Goal: Task Accomplishment & Management: Manage account settings

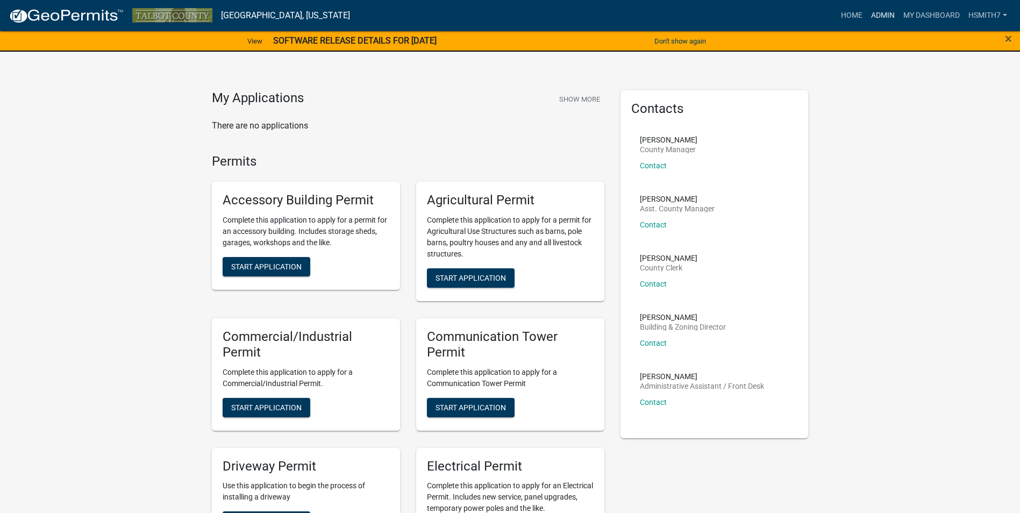
click at [882, 18] on link "Admin" at bounding box center [883, 15] width 32 height 20
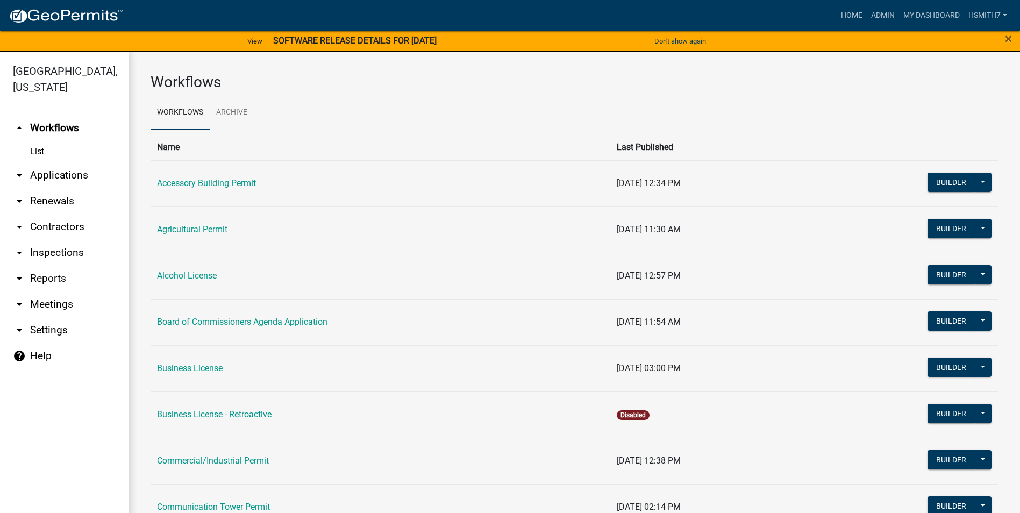
click at [46, 169] on link "arrow_drop_down Applications" at bounding box center [64, 175] width 129 height 26
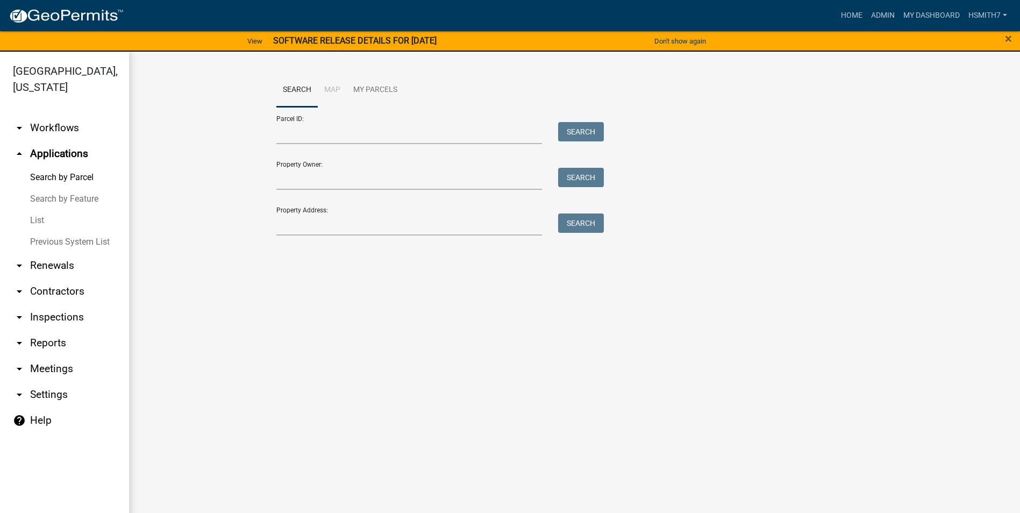
click at [39, 216] on link "List" at bounding box center [64, 221] width 129 height 22
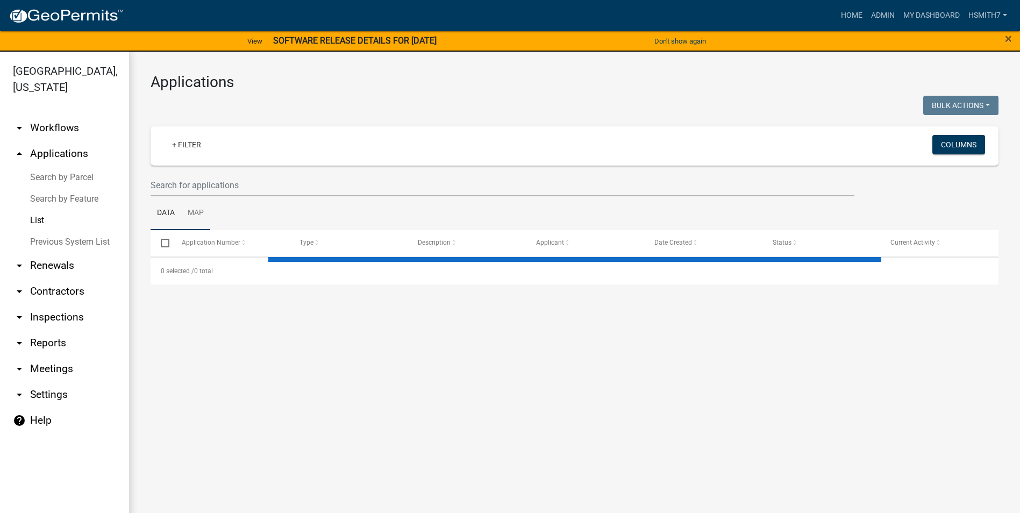
select select "3: 100"
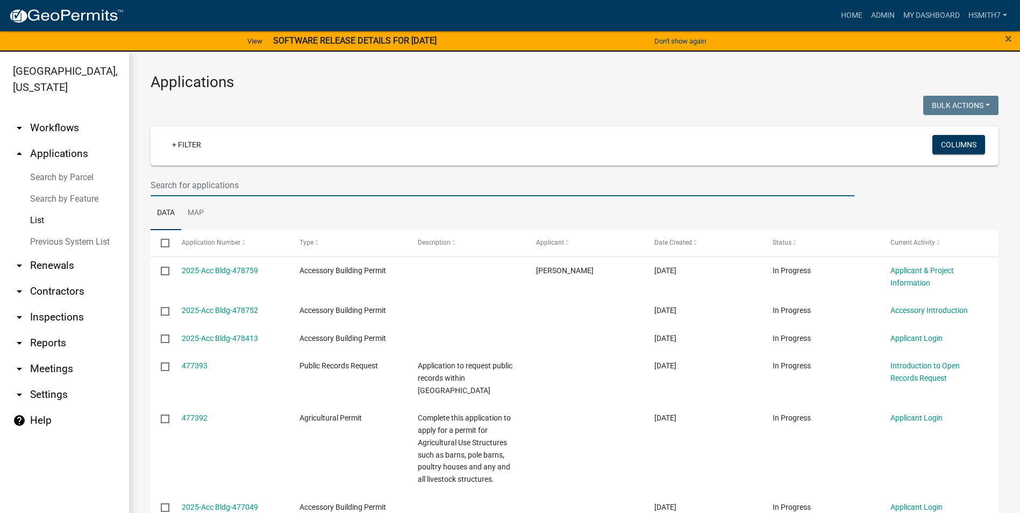
click at [188, 193] on input "text" at bounding box center [503, 185] width 704 height 22
click at [180, 144] on link "+ Filter" at bounding box center [186, 144] width 46 height 19
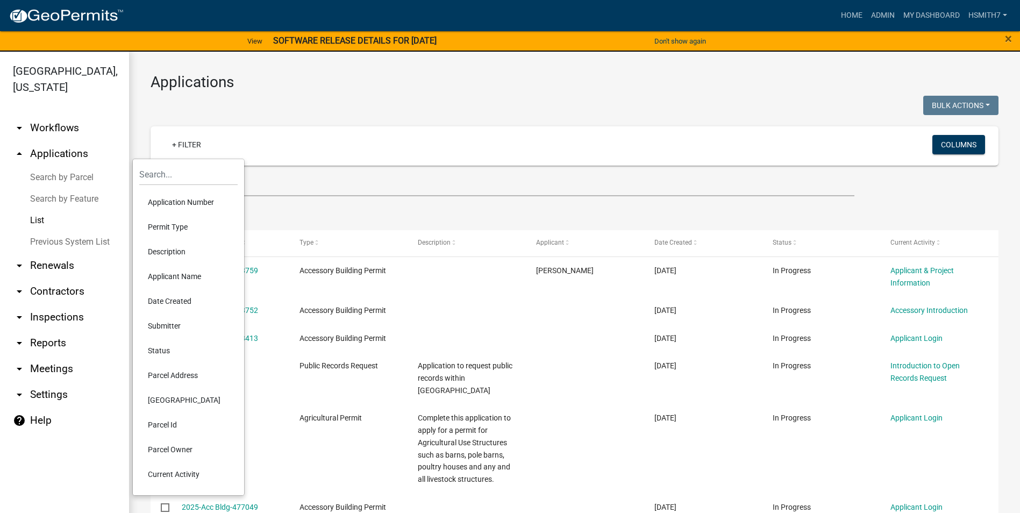
click at [169, 224] on li "Permit Type" at bounding box center [188, 227] width 98 height 25
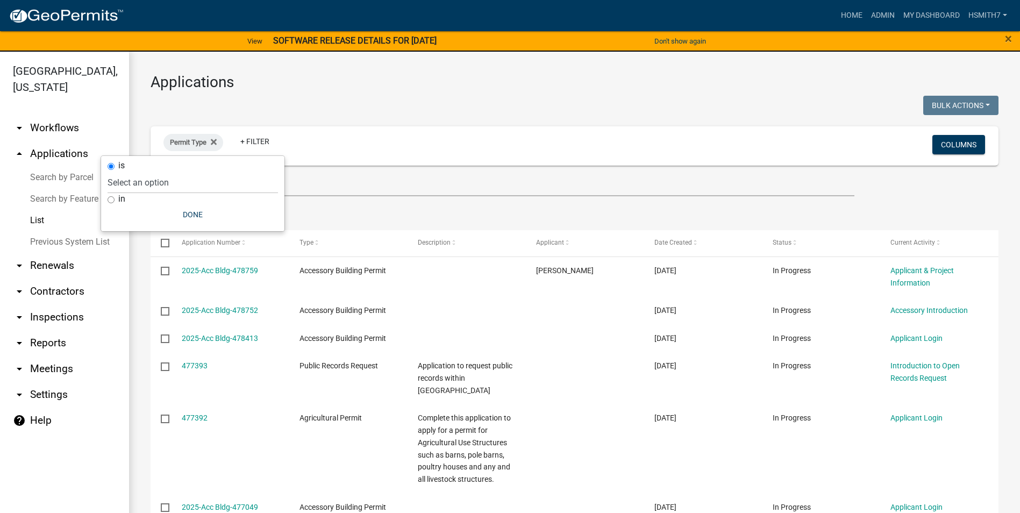
click at [123, 198] on label "in" at bounding box center [121, 199] width 7 height 9
click at [115, 198] on input "in" at bounding box center [111, 199] width 7 height 7
radio input "true"
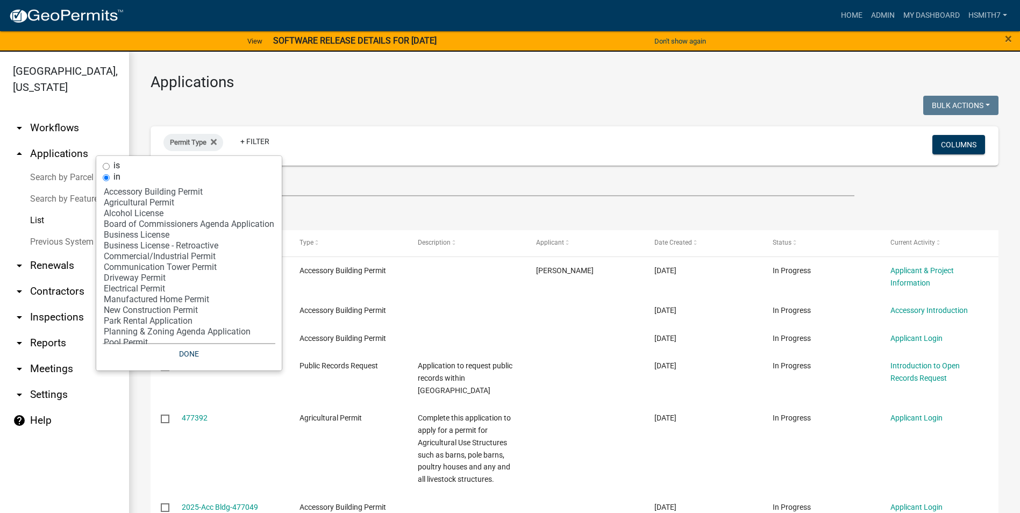
select select "5: 'a34148b1-d8b2-4557-84aa-00194bc85a9c'"
click at [144, 233] on option "Business License" at bounding box center [189, 235] width 173 height 11
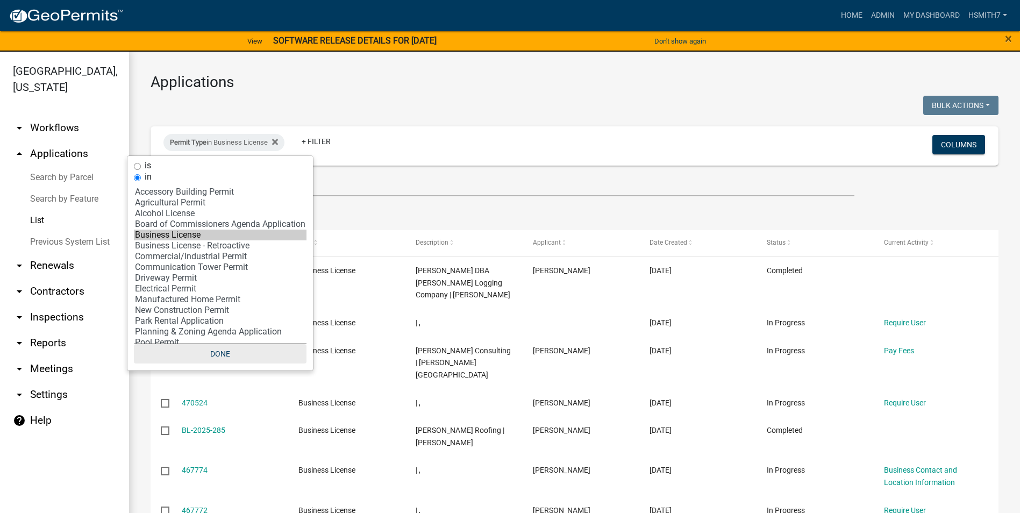
click at [220, 351] on button "Done" at bounding box center [220, 353] width 173 height 19
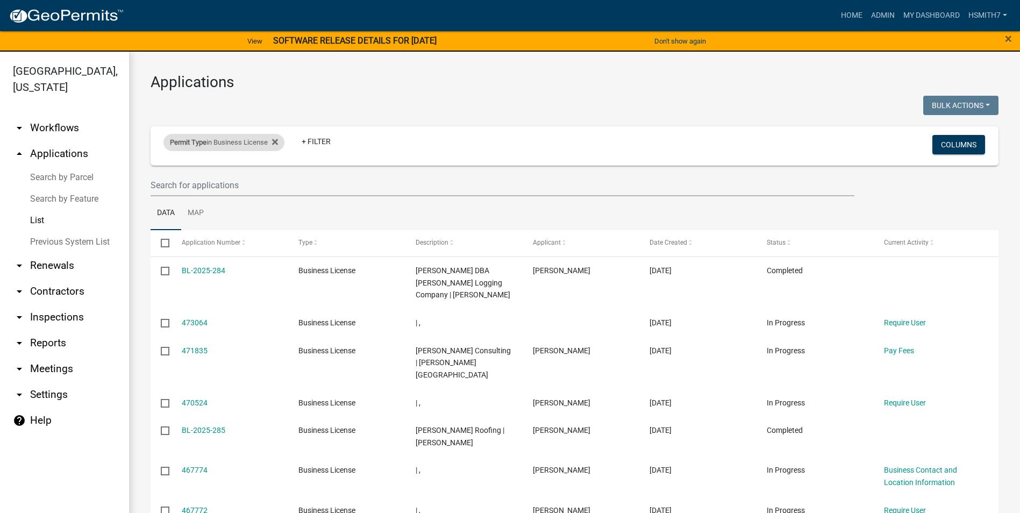
click at [230, 140] on div "Permit Type in Business License" at bounding box center [223, 142] width 121 height 17
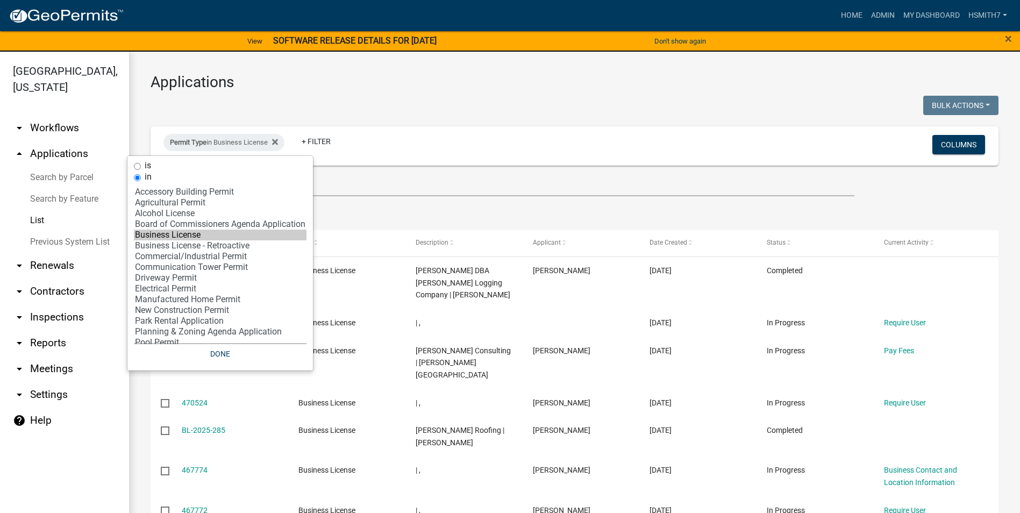
select select "9: '60ae78d1-16ed-4e4f-872e-38be42fbcfcc'"
click at [196, 274] on option "Driveway Permit" at bounding box center [220, 278] width 173 height 11
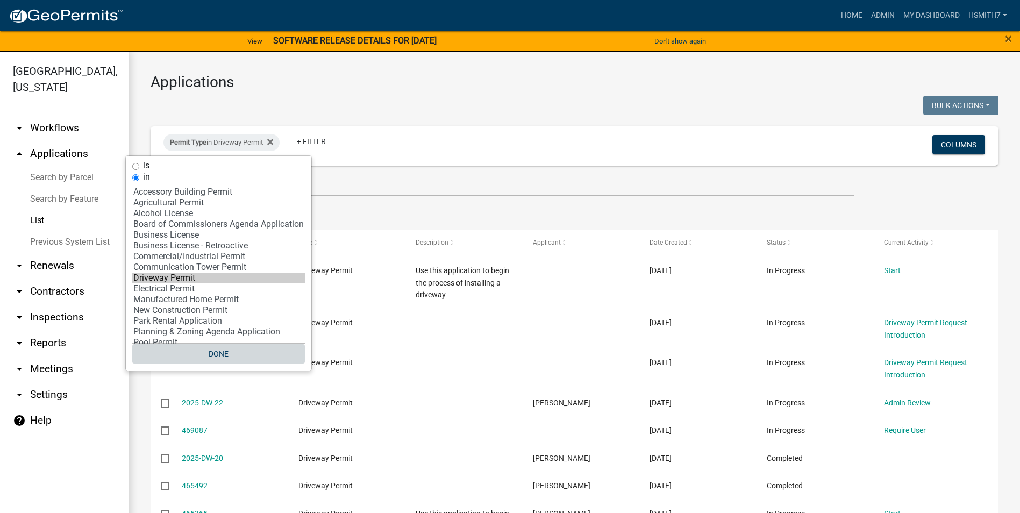
click at [236, 359] on button "Done" at bounding box center [218, 353] width 173 height 19
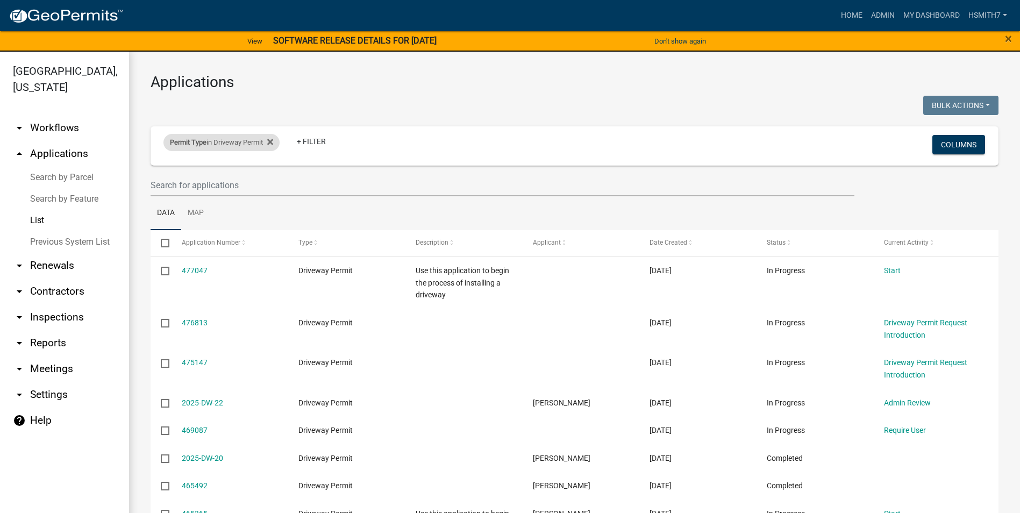
click at [230, 142] on div "Permit Type in Driveway Permit" at bounding box center [221, 142] width 116 height 17
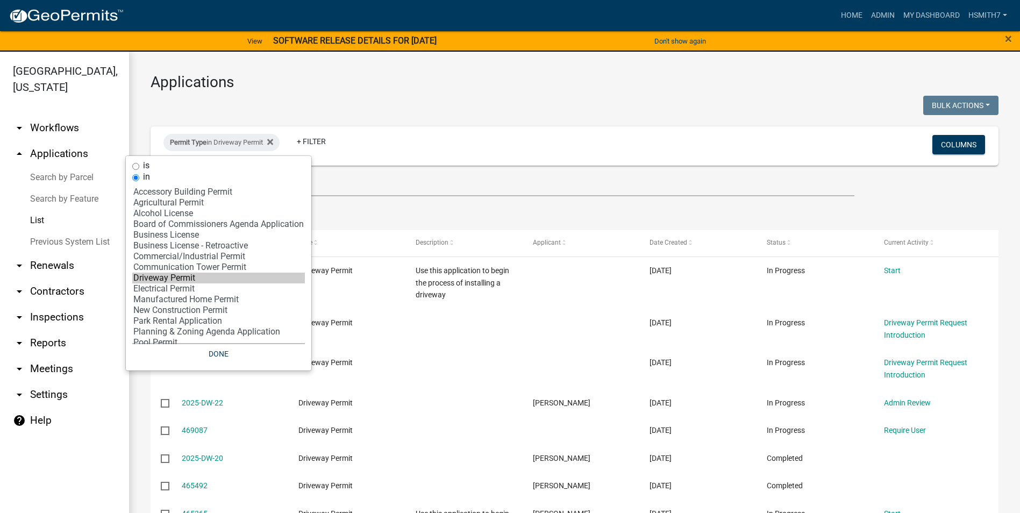
select select "10: 'd3398bb2-1b7a-4daf-b382-fb5b9cae75b1'"
click at [171, 288] on option "Electrical Permit" at bounding box center [218, 288] width 173 height 11
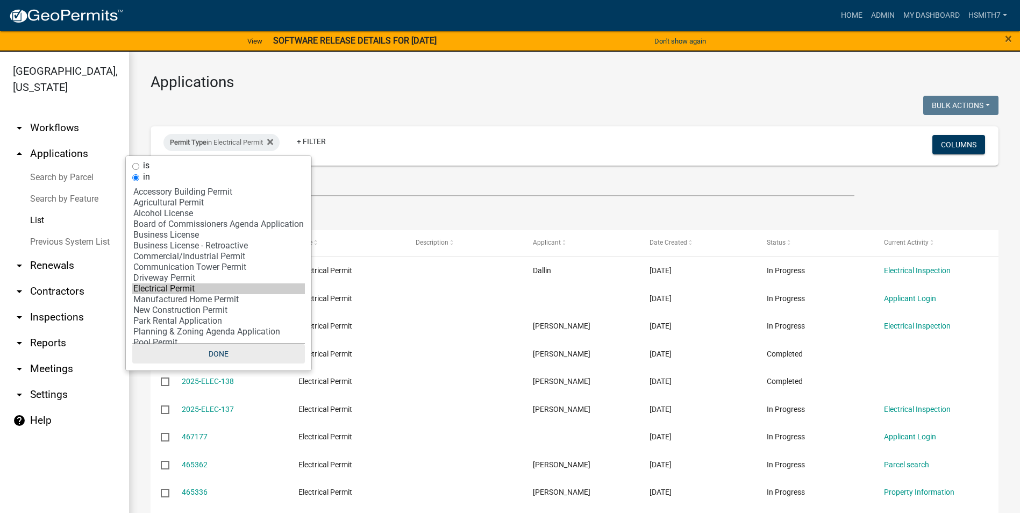
click at [212, 348] on button "Done" at bounding box center [218, 353] width 173 height 19
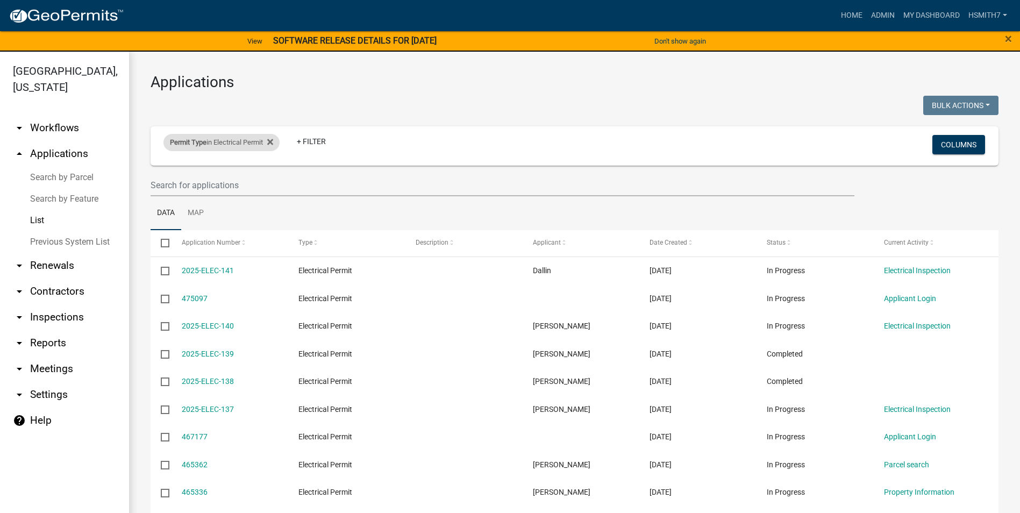
click at [218, 140] on div "Permit Type in Electrical Permit" at bounding box center [221, 142] width 116 height 17
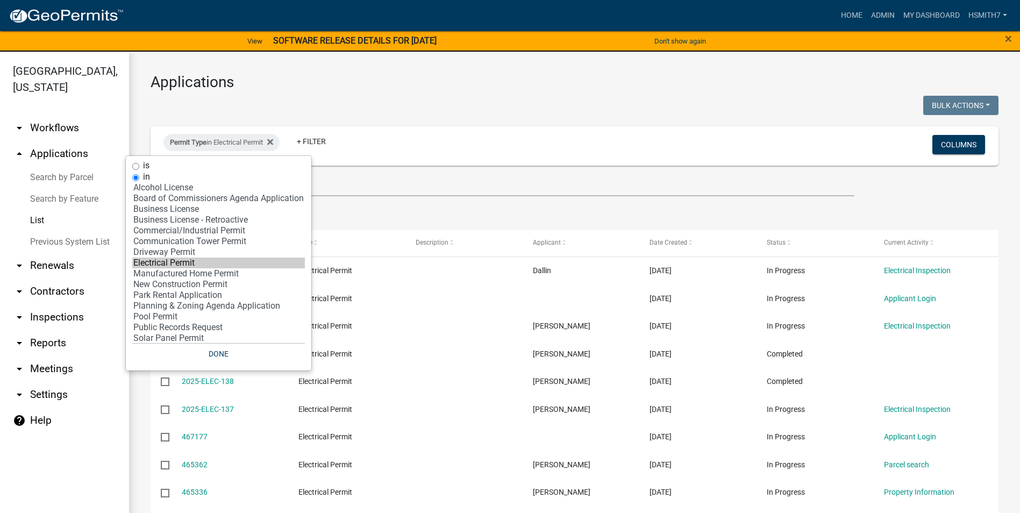
scroll to position [40, 0]
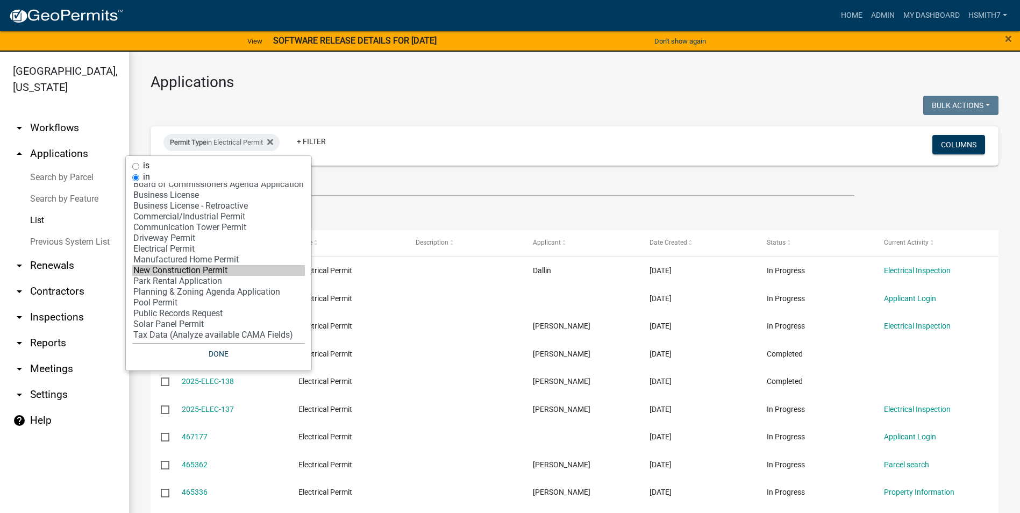
click at [184, 268] on option "New Construction Permit" at bounding box center [218, 270] width 173 height 11
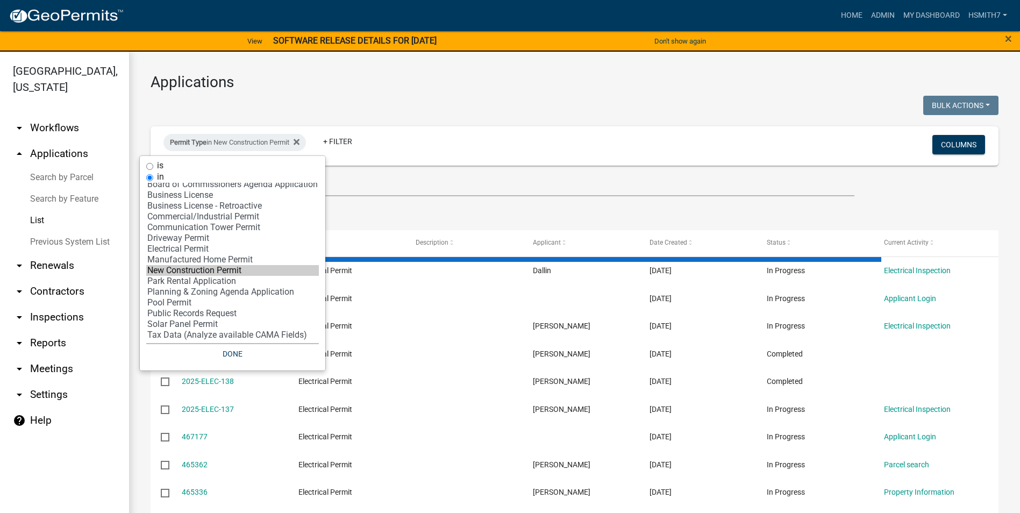
select select "11: 'dd78d371-1427-40dc-806a-1018b10d5d53'"
click at [180, 255] on option "Manufactured Home Permit" at bounding box center [232, 259] width 173 height 11
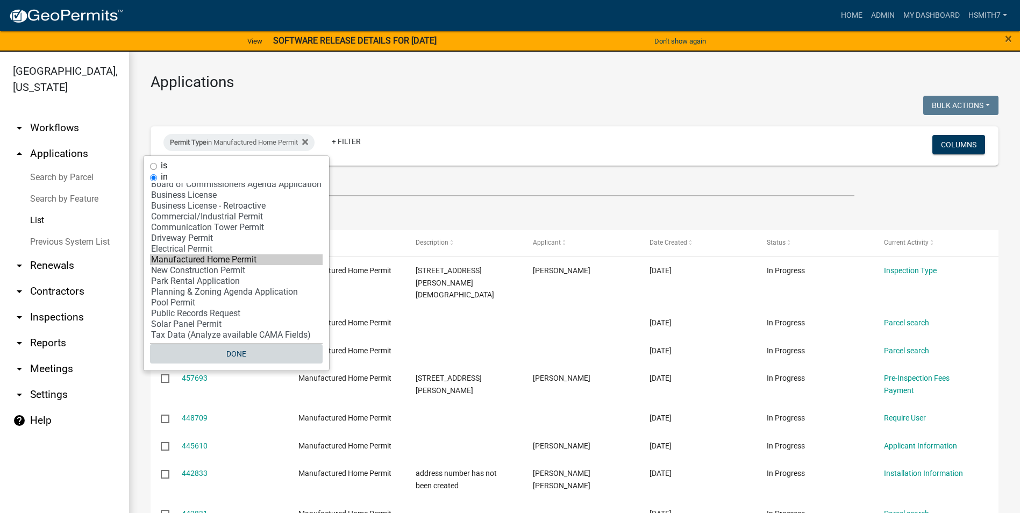
click at [244, 349] on button "Done" at bounding box center [236, 353] width 173 height 19
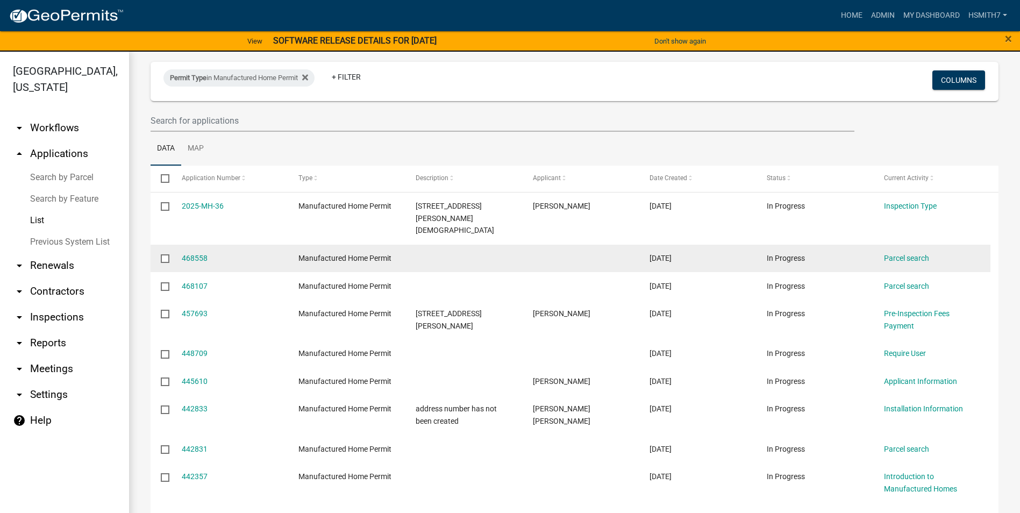
scroll to position [0, 0]
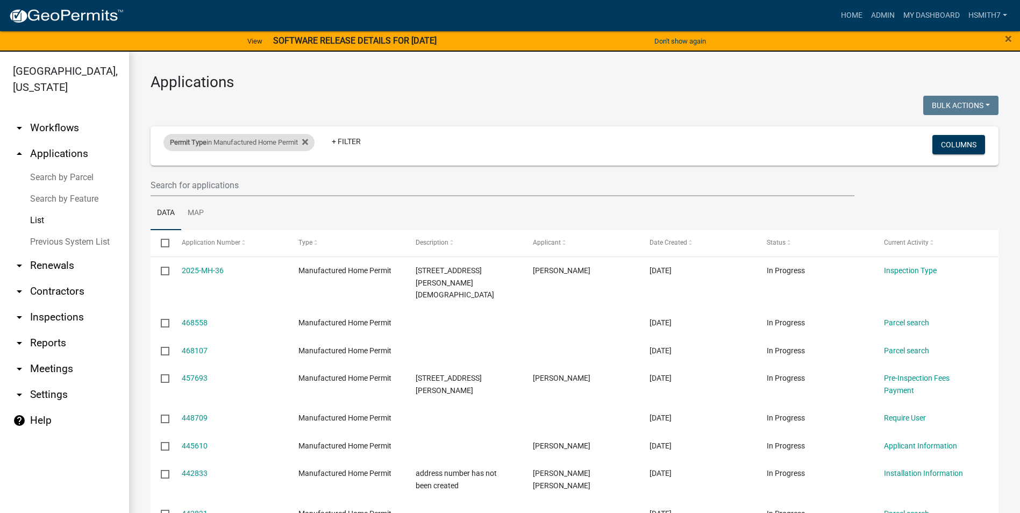
click at [221, 144] on div "Permit Type in Manufactured Home Permit" at bounding box center [238, 142] width 151 height 17
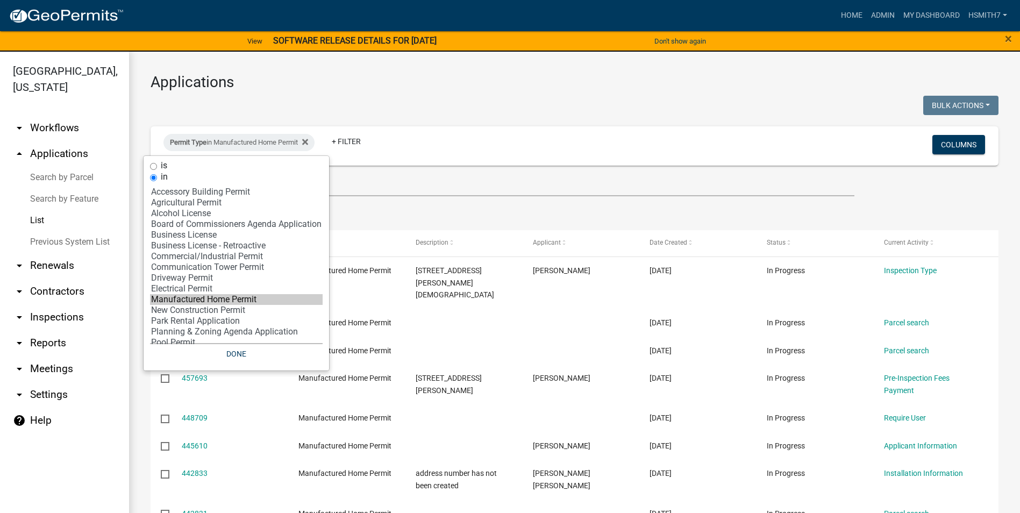
select select "12: '8f0f348d-721e-4407-8947-e3b69b3f0a37'"
click at [205, 308] on option "New Construction Permit" at bounding box center [236, 310] width 173 height 11
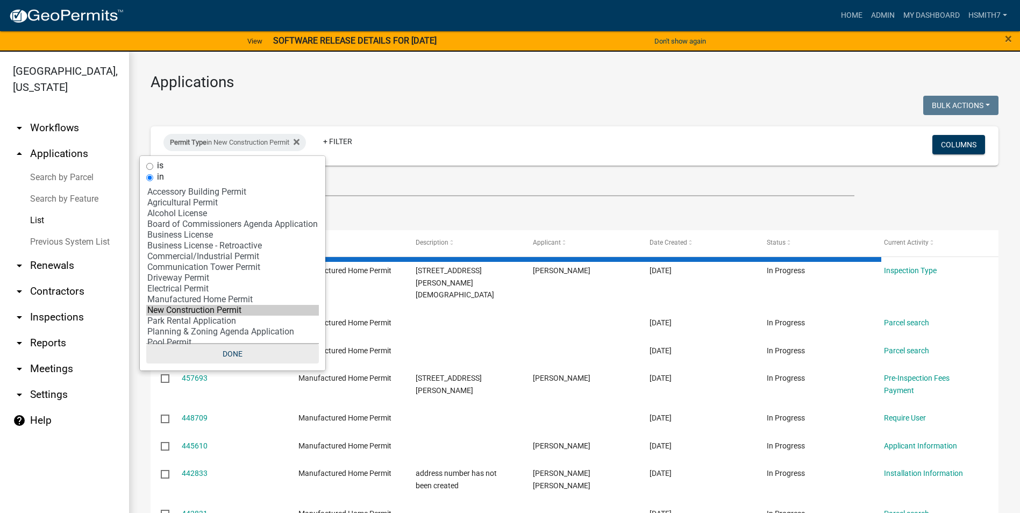
click at [232, 354] on button "Done" at bounding box center [232, 353] width 173 height 19
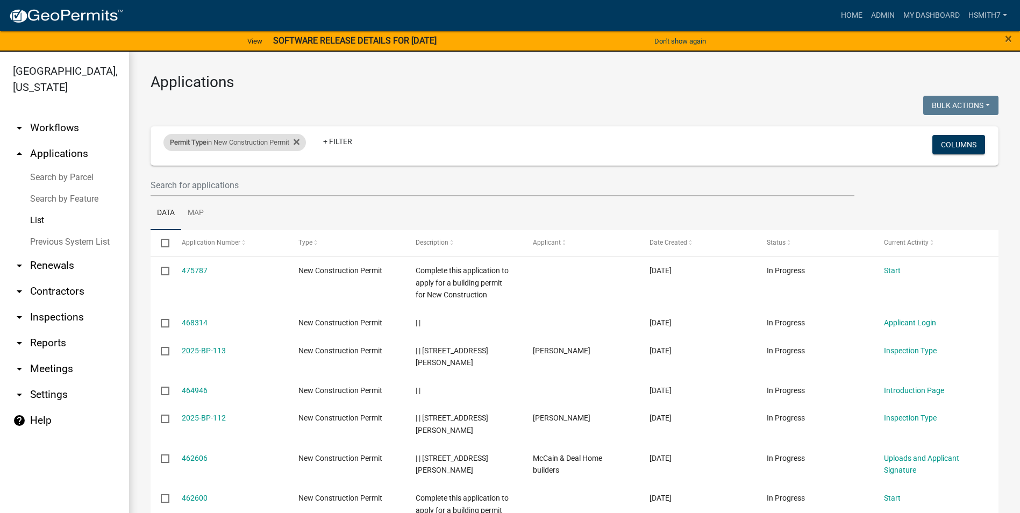
click at [220, 143] on div "Permit Type in New Construction Permit" at bounding box center [234, 142] width 142 height 17
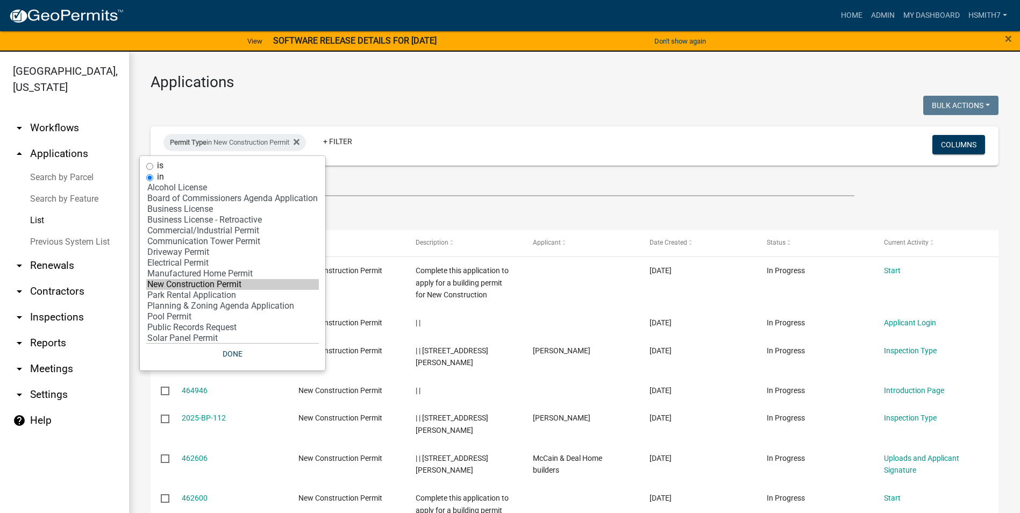
scroll to position [40, 0]
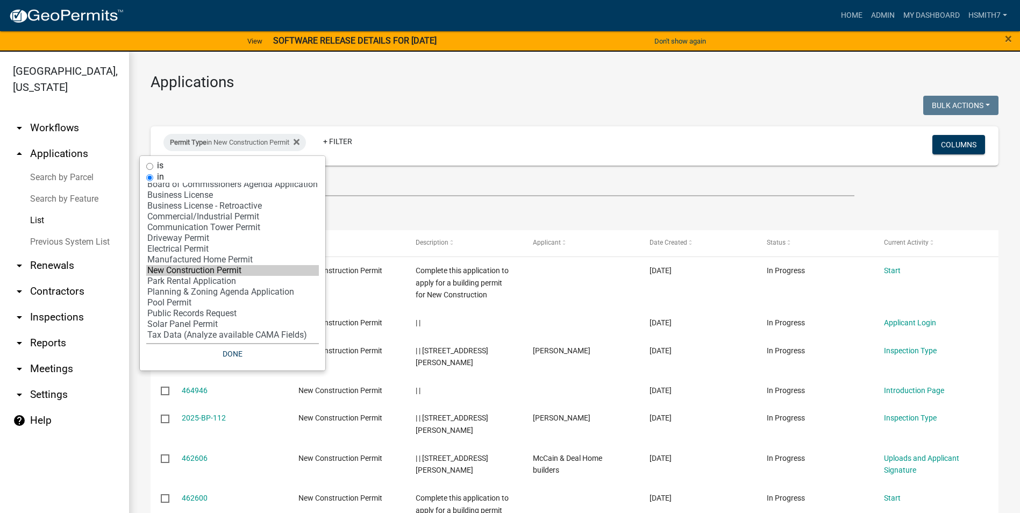
select select "17: 'f718cd8a-5a53-4068-abaa-daf477a51fc3'"
click at [185, 324] on option "Solar Panel Permit" at bounding box center [232, 324] width 173 height 11
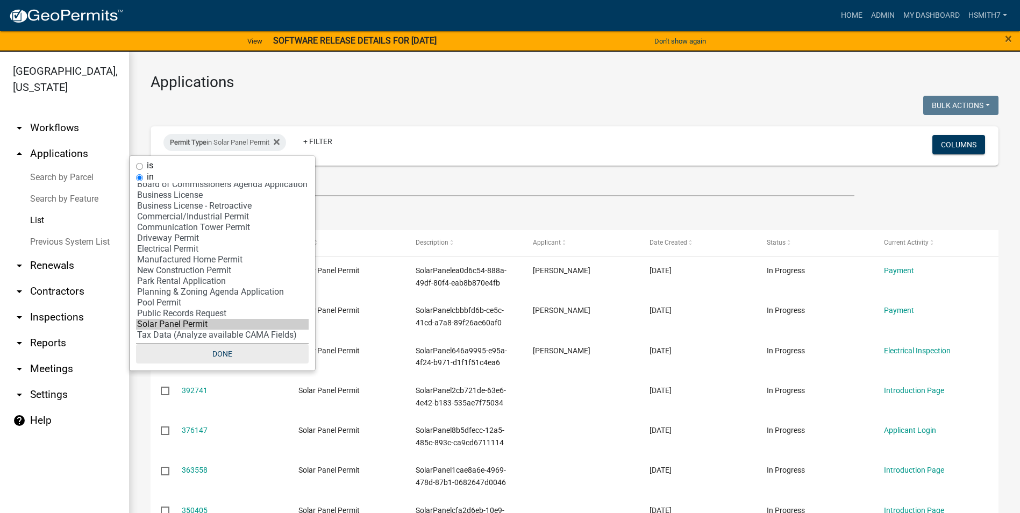
click at [220, 357] on button "Done" at bounding box center [222, 353] width 173 height 19
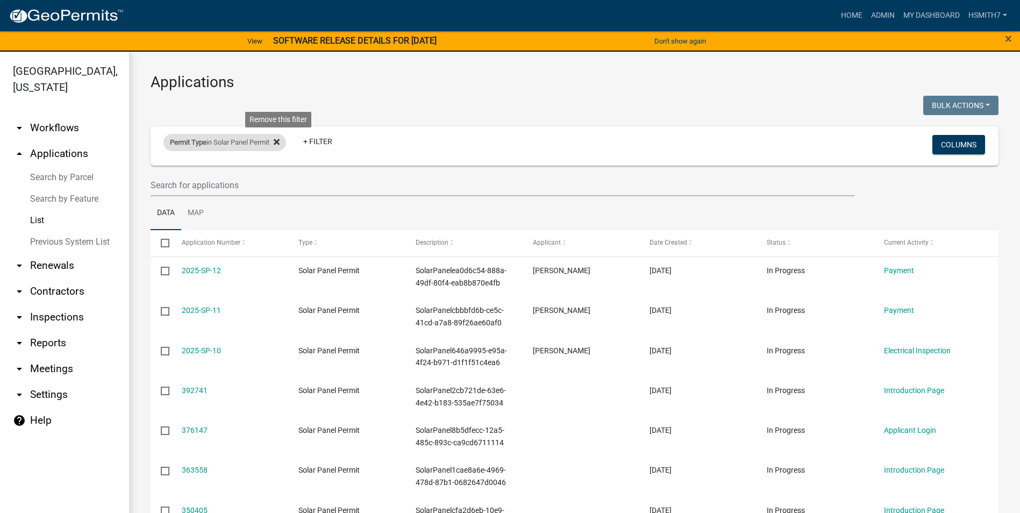
click at [280, 144] on icon at bounding box center [277, 142] width 6 height 9
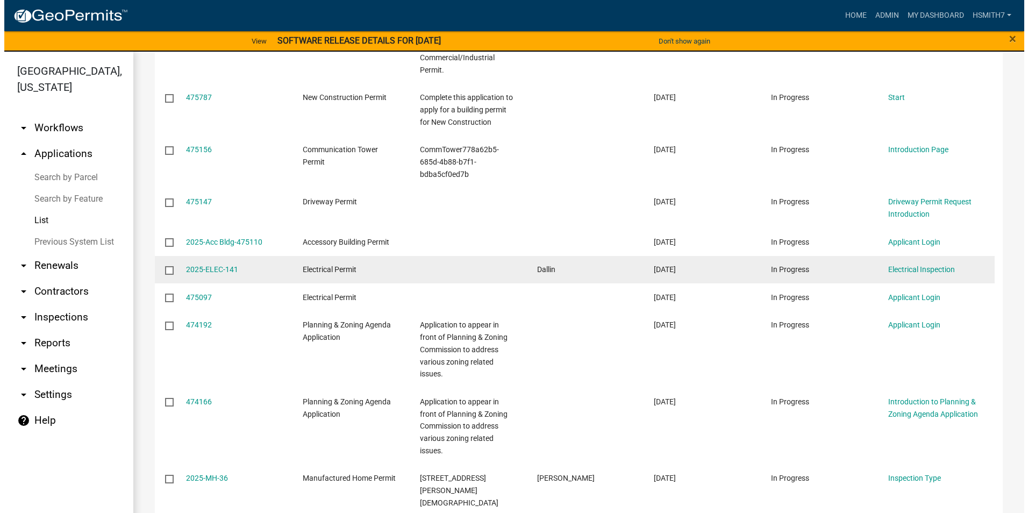
scroll to position [699, 0]
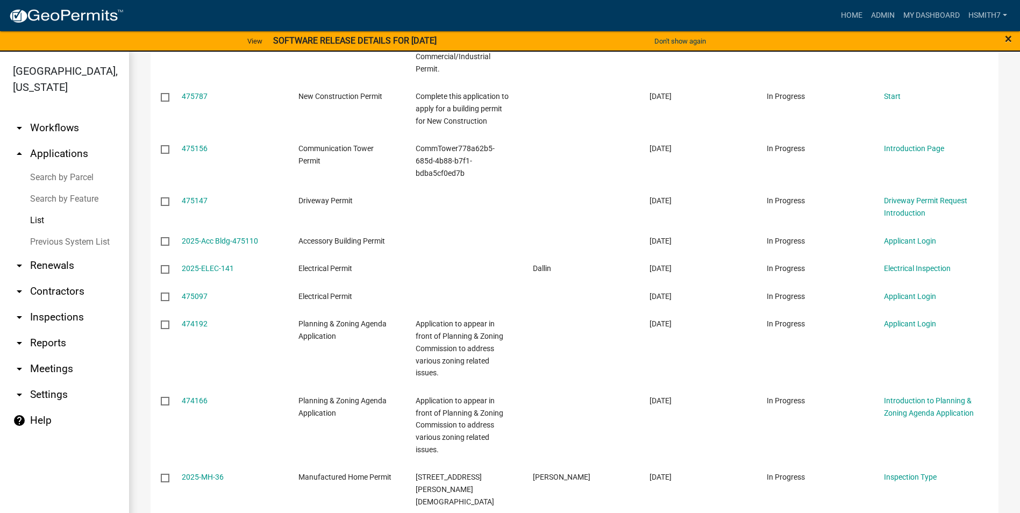
click at [1009, 41] on span "×" at bounding box center [1008, 38] width 7 height 15
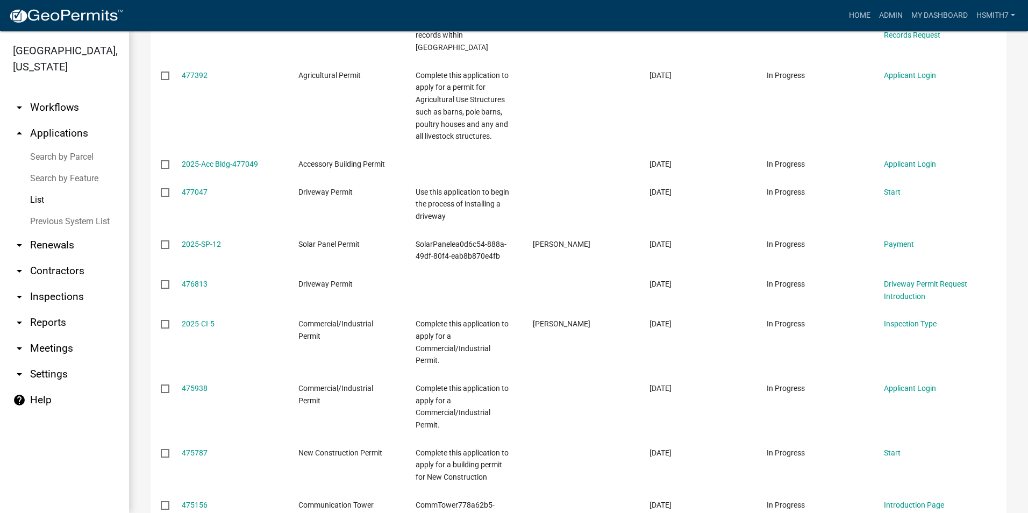
scroll to position [0, 0]
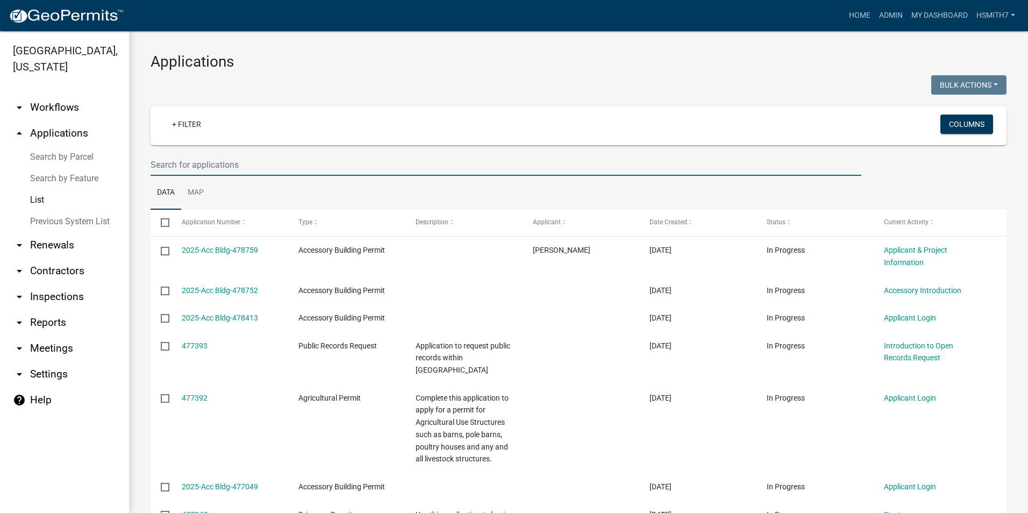
drag, startPoint x: 254, startPoint y: 162, endPoint x: 244, endPoint y: 165, distance: 11.2
click at [244, 165] on input "text" at bounding box center [506, 165] width 711 height 22
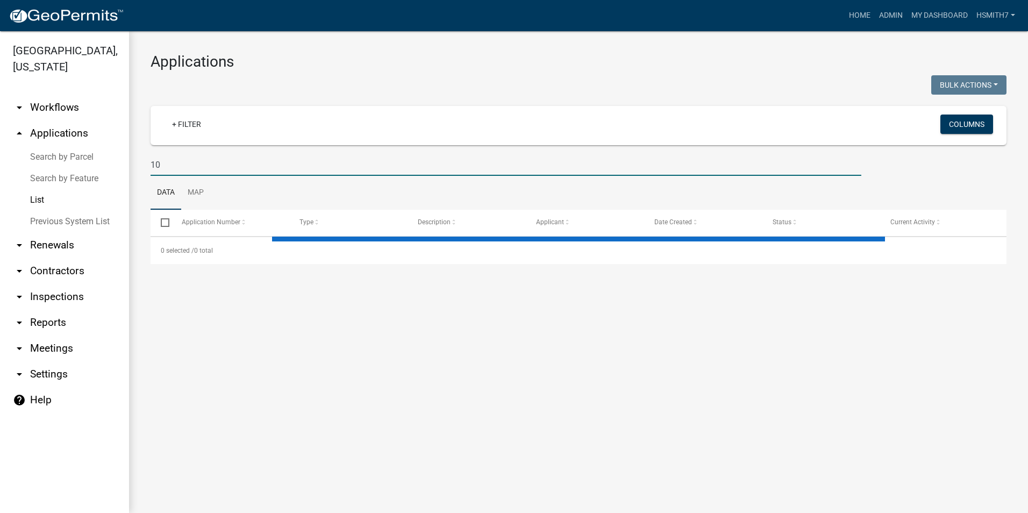
type input "1"
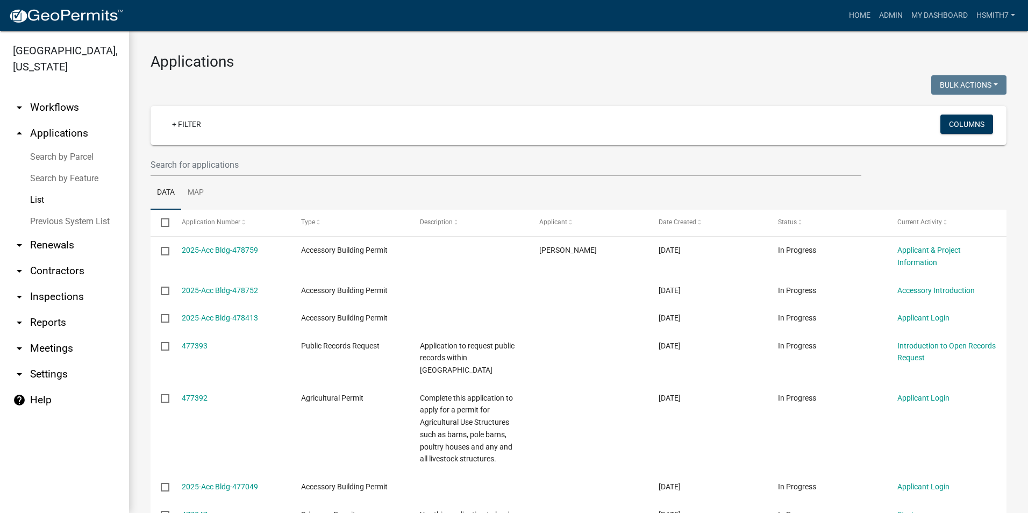
click at [60, 156] on link "Search by Parcel" at bounding box center [64, 157] width 129 height 22
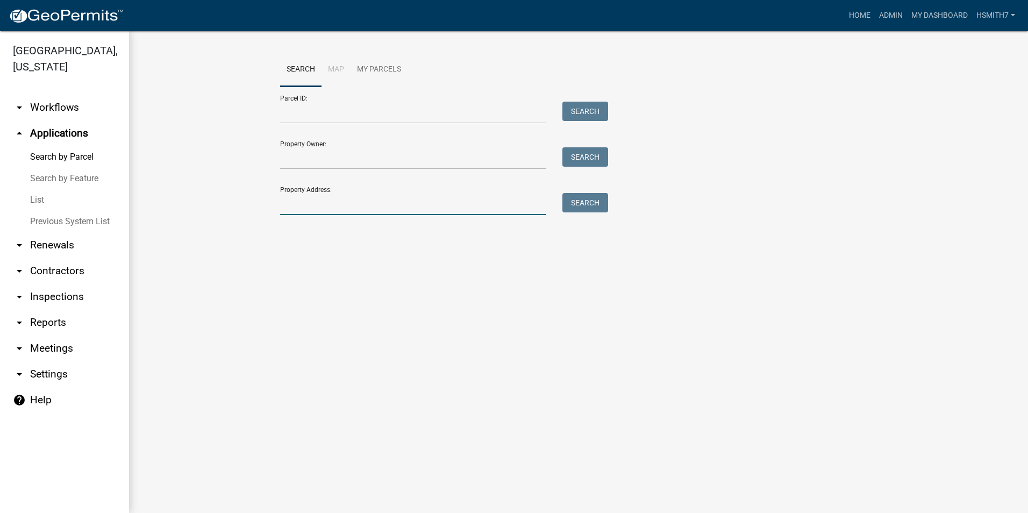
click at [436, 206] on input "Property Address:" at bounding box center [413, 204] width 266 height 22
click at [605, 199] on div "Search" at bounding box center [582, 204] width 56 height 22
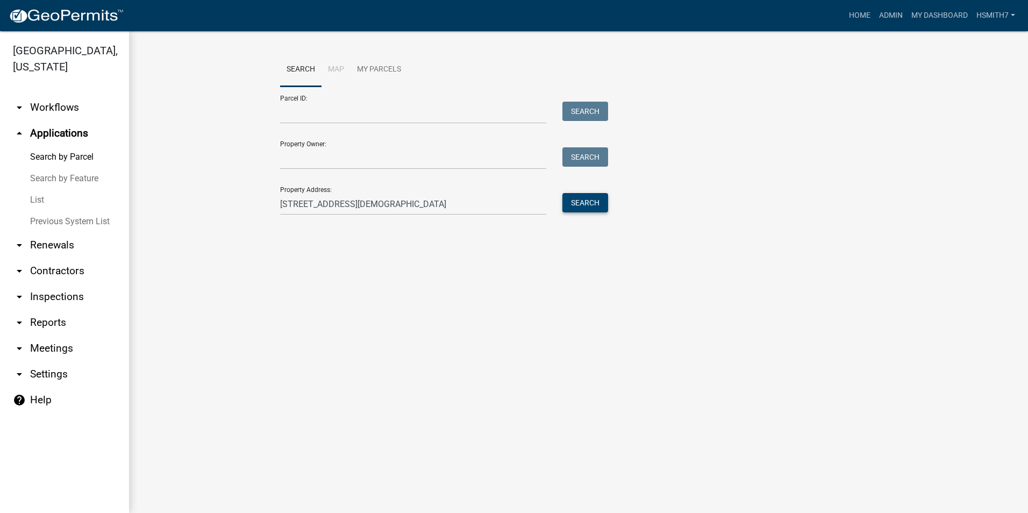
drag, startPoint x: 592, startPoint y: 206, endPoint x: 586, endPoint y: 206, distance: 6.5
click at [586, 206] on button "Search" at bounding box center [585, 202] width 46 height 19
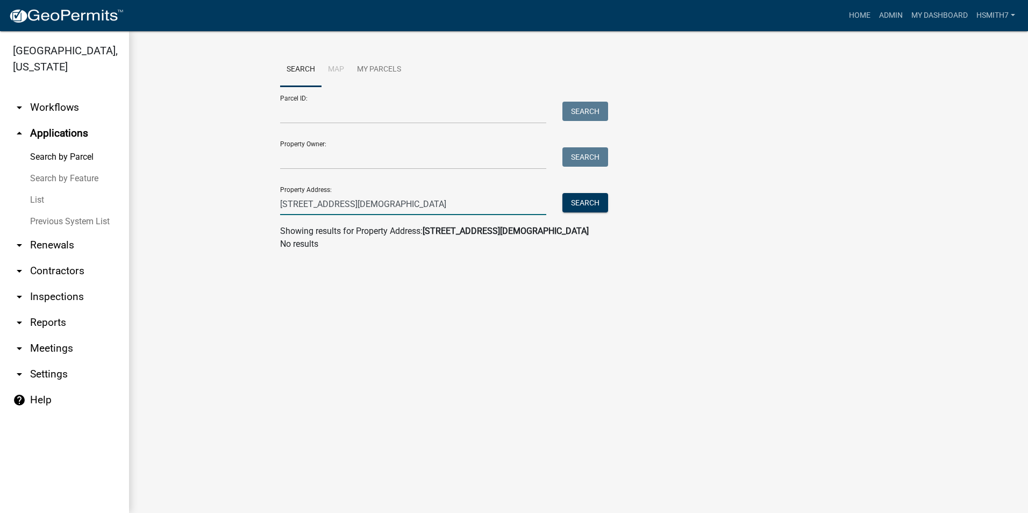
click at [467, 209] on input "[STREET_ADDRESS][DEMOGRAPHIC_DATA]" at bounding box center [413, 204] width 266 height 22
type input "400 [GEOGRAPHIC_DATA]"
click at [583, 203] on button "Search" at bounding box center [585, 202] width 46 height 19
click at [597, 198] on button "Search" at bounding box center [585, 202] width 46 height 19
drag, startPoint x: 309, startPoint y: 205, endPoint x: 204, endPoint y: 195, distance: 105.9
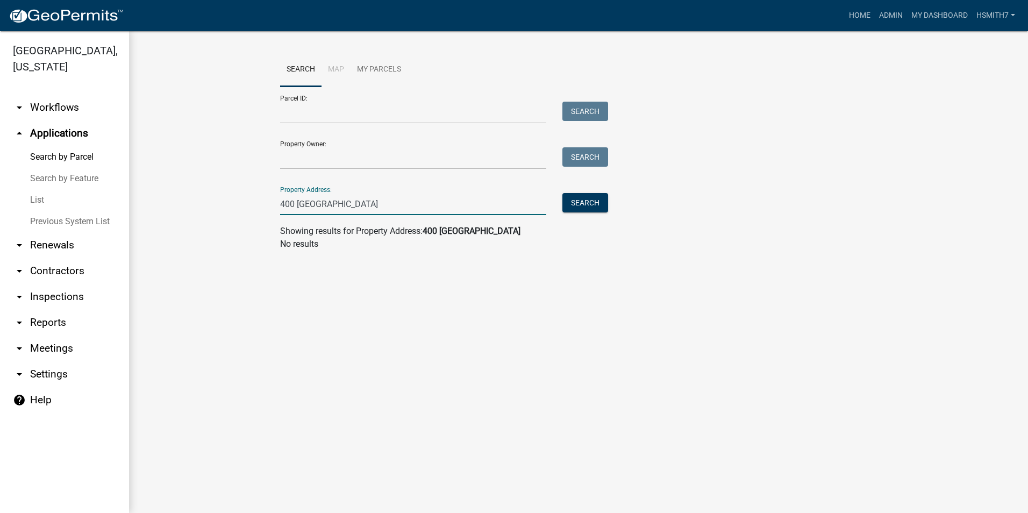
click at [206, 195] on wm-workflow-application-search-view "Search Map My Parcels Parcel ID: Search Property Owner: Search Property Address…" at bounding box center [579, 156] width 856 height 206
click at [33, 199] on link "List" at bounding box center [64, 200] width 129 height 22
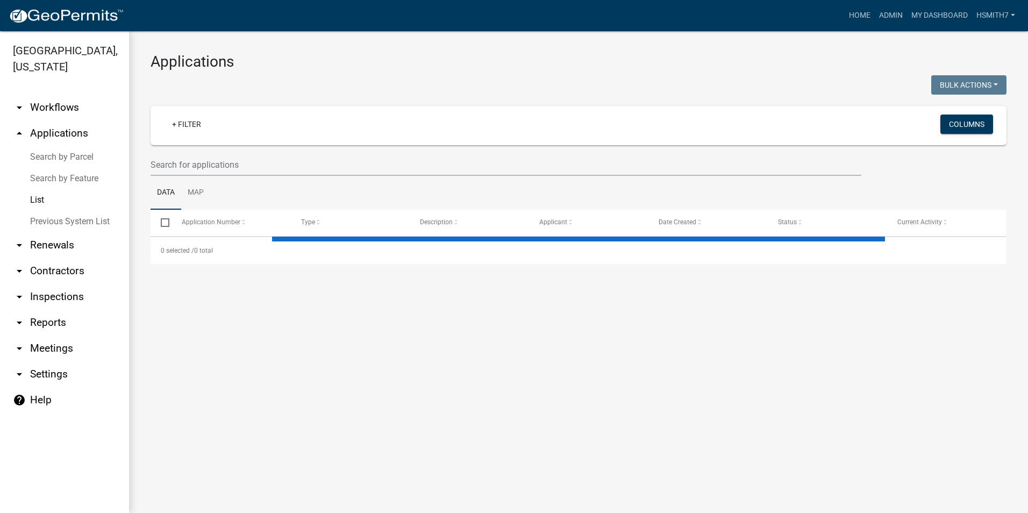
select select "3: 100"
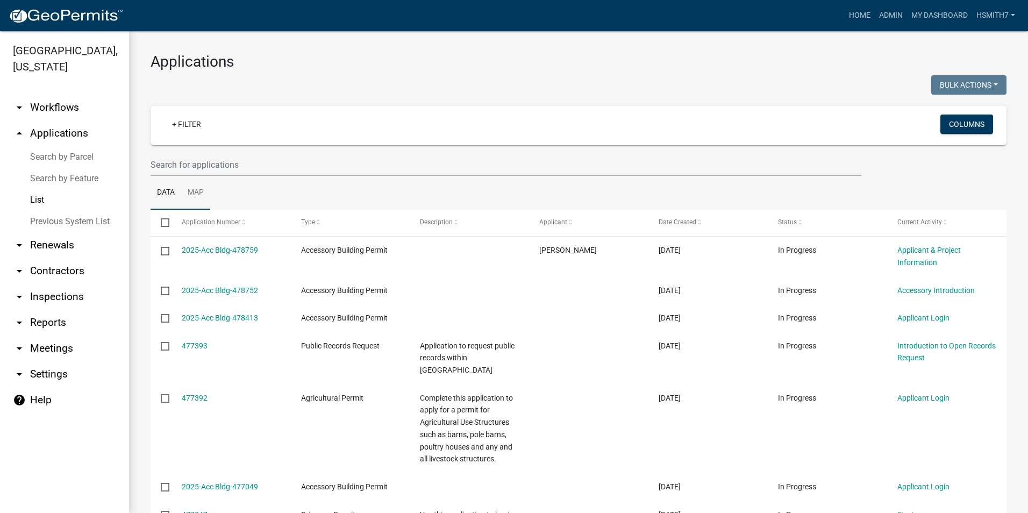
click at [191, 194] on link "Map" at bounding box center [195, 193] width 29 height 34
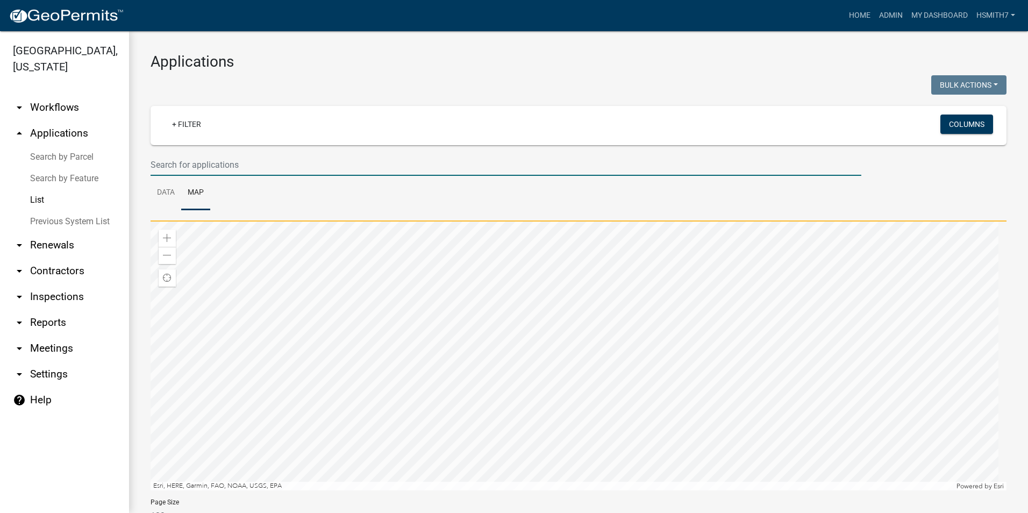
click at [175, 163] on input "text" at bounding box center [506, 165] width 711 height 22
type input "400 [GEOGRAPHIC_DATA]"
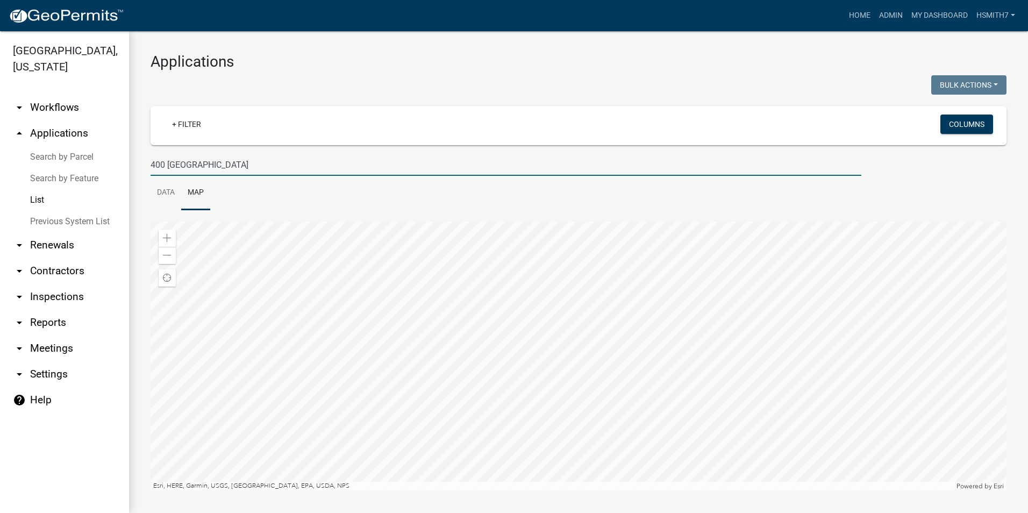
click at [37, 195] on link "List" at bounding box center [64, 200] width 129 height 22
click at [690, 158] on input "400 [GEOGRAPHIC_DATA]" at bounding box center [506, 165] width 711 height 22
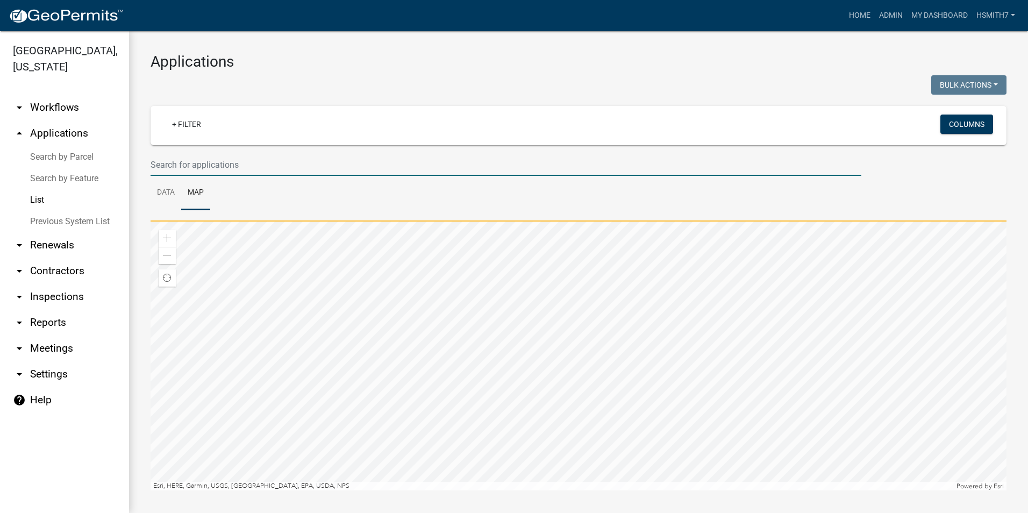
select select "3: 100"
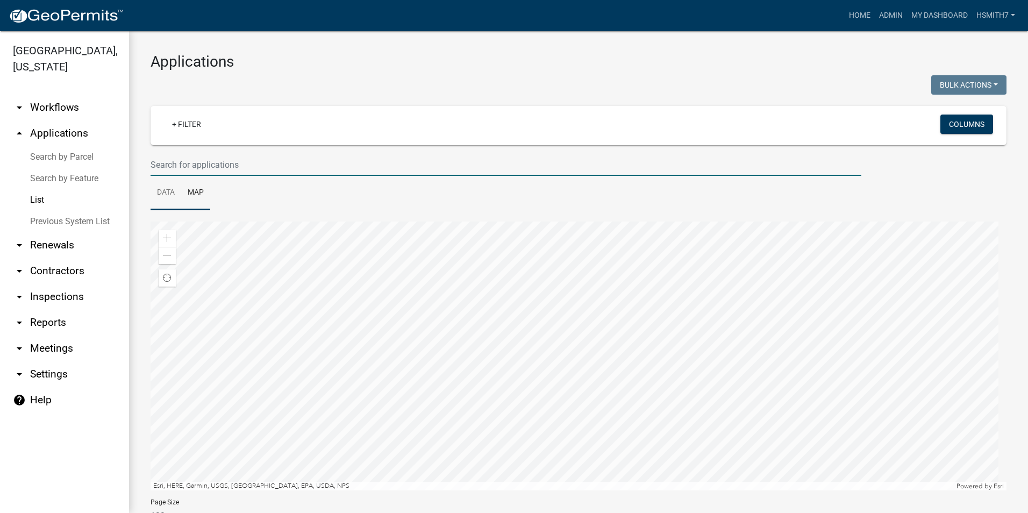
click at [166, 196] on link "Data" at bounding box center [166, 193] width 31 height 34
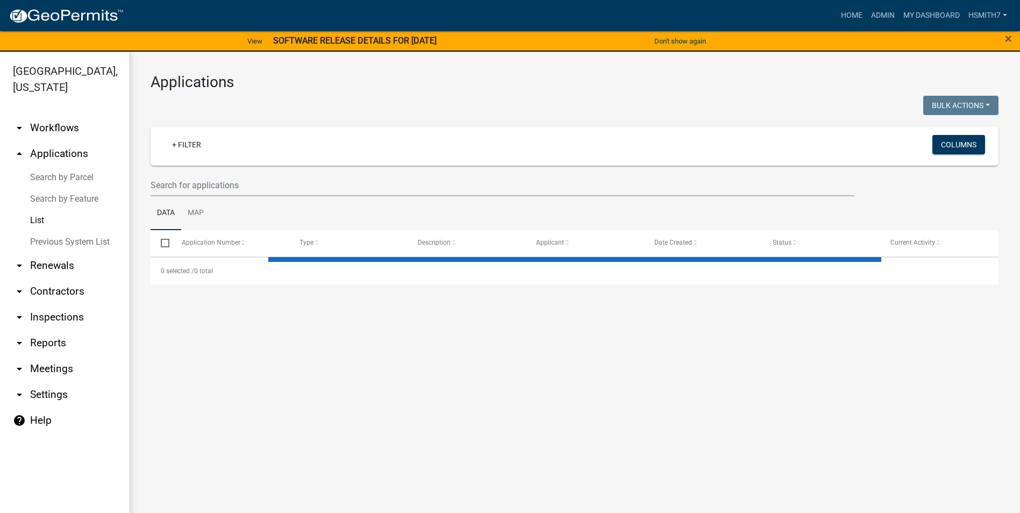
select select "3: 100"
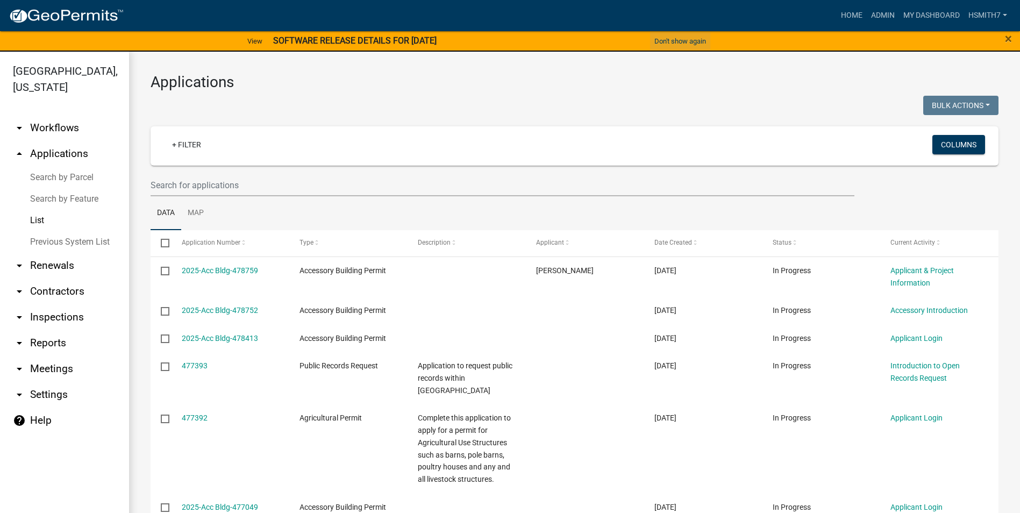
click at [692, 44] on button "Don't show again" at bounding box center [680, 41] width 60 height 18
